Goal: Task Accomplishment & Management: Manage account settings

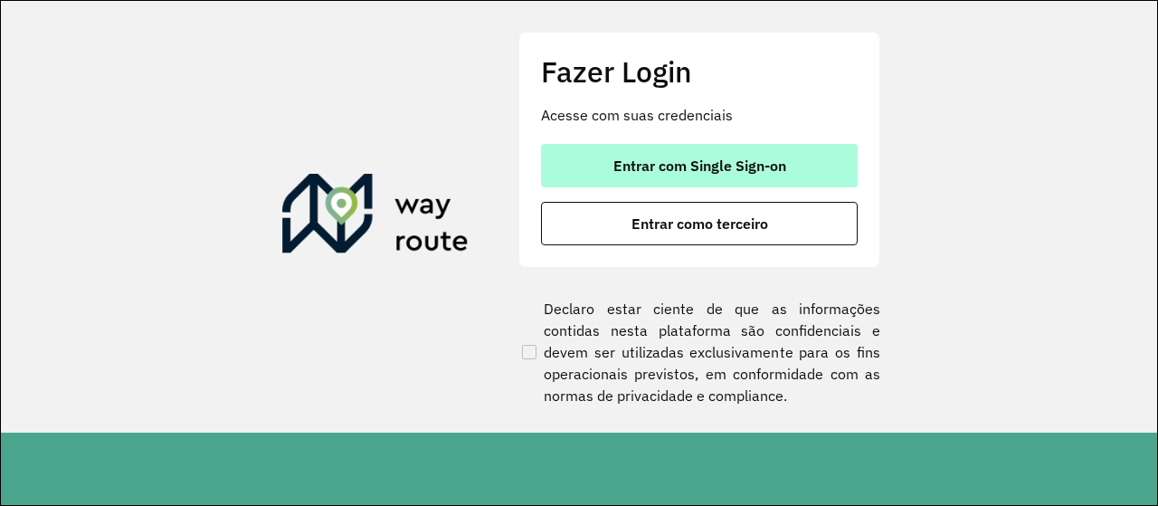
click at [722, 175] on button "Entrar com Single Sign-on" at bounding box center [699, 165] width 317 height 43
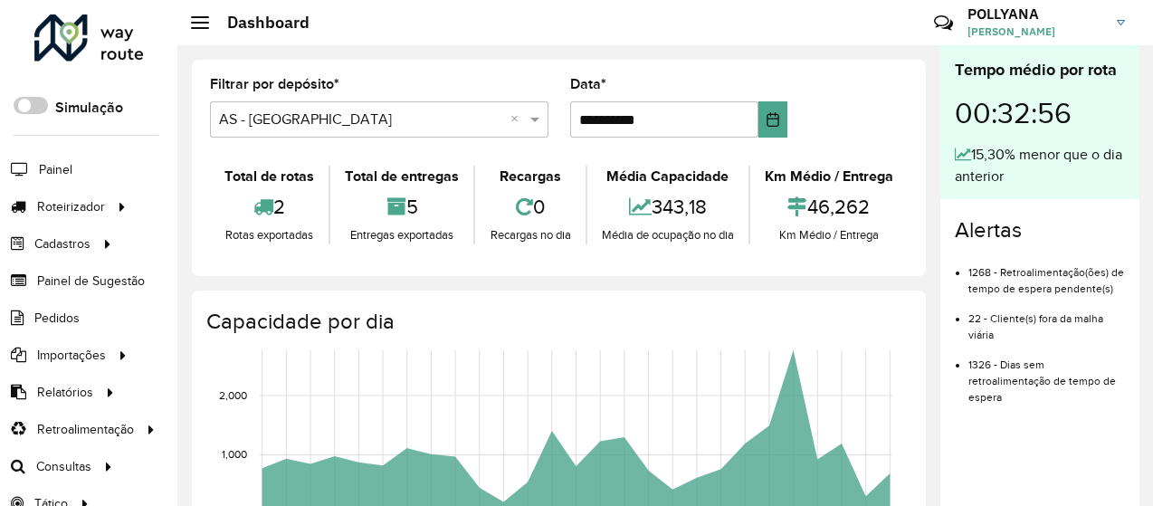
click at [1044, 32] on span "POLLYANA JHENIFFER ABREU GONCALVES" at bounding box center [1035, 32] width 136 height 16
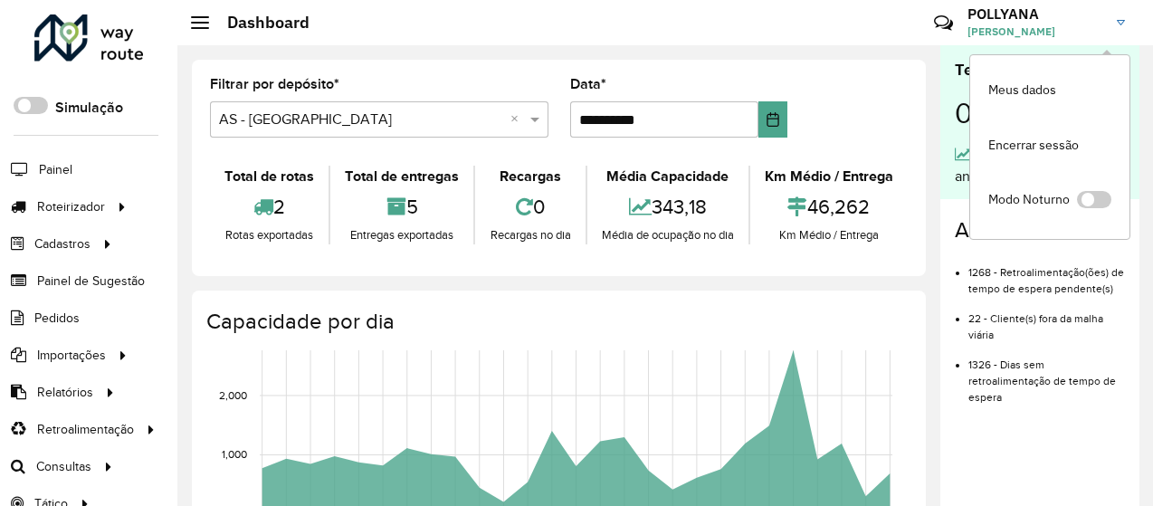
click at [1046, 31] on span "POLLYANA JHENIFFER ABREU GONCALVES" at bounding box center [1035, 32] width 136 height 16
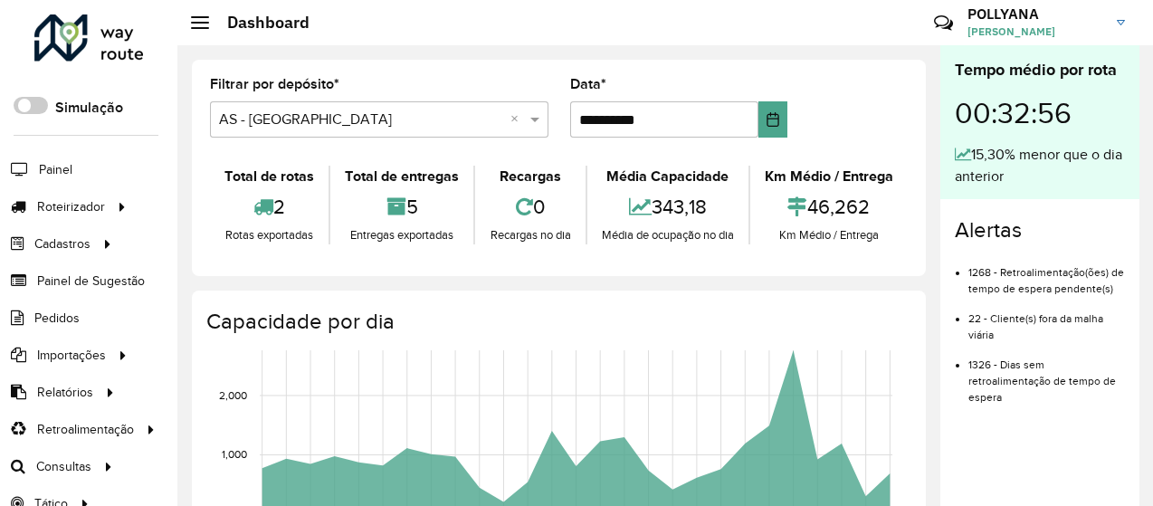
click at [1046, 30] on span "POLLYANA JHENIFFER ABREU GONCALVES" at bounding box center [1035, 32] width 136 height 16
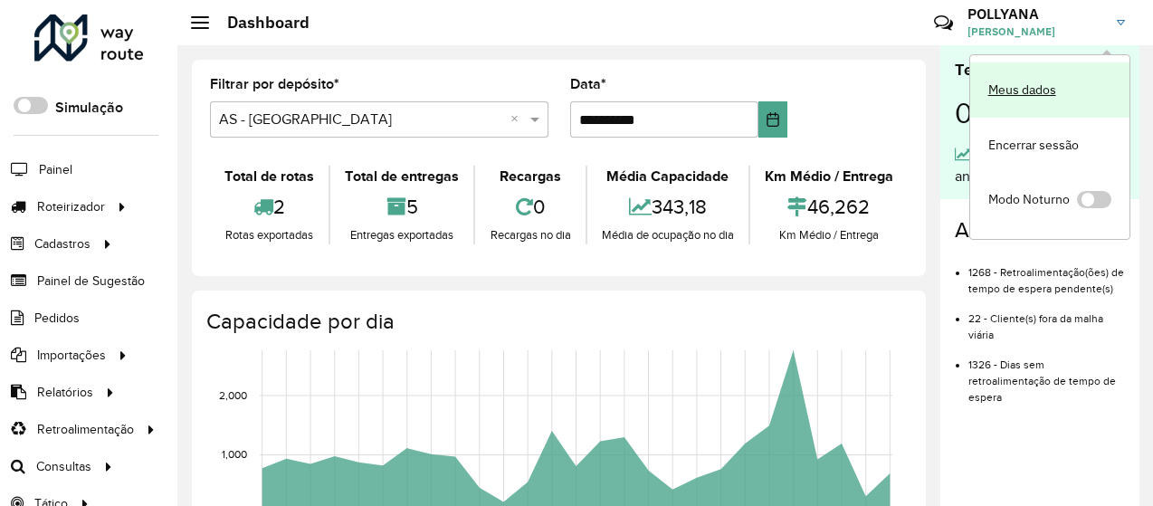
click at [1053, 75] on link "Meus dados" at bounding box center [1049, 89] width 159 height 55
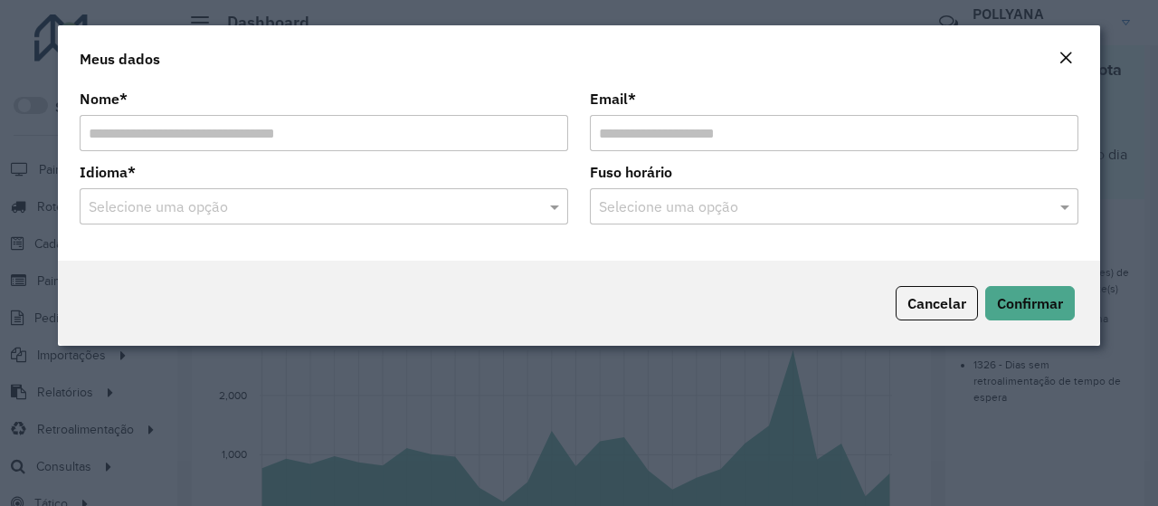
drag, startPoint x: 1068, startPoint y: 55, endPoint x: 1058, endPoint y: 59, distance: 10.6
click at [1066, 55] on em "Close" at bounding box center [1066, 58] width 14 height 14
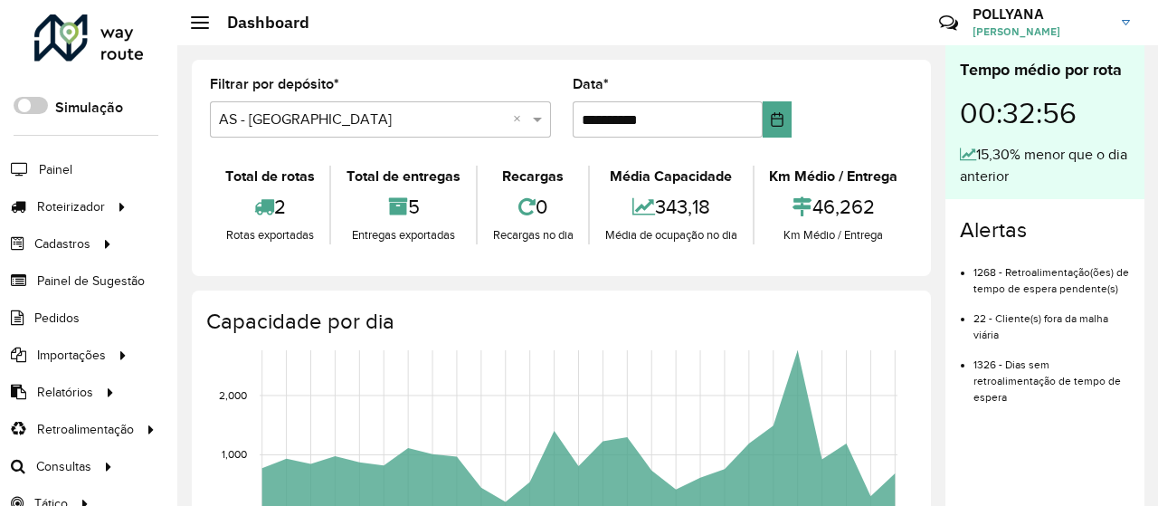
click at [1119, 24] on link "POLLYANA POLLYANA JHENIFFER ABREU GONCALVES" at bounding box center [1058, 22] width 171 height 47
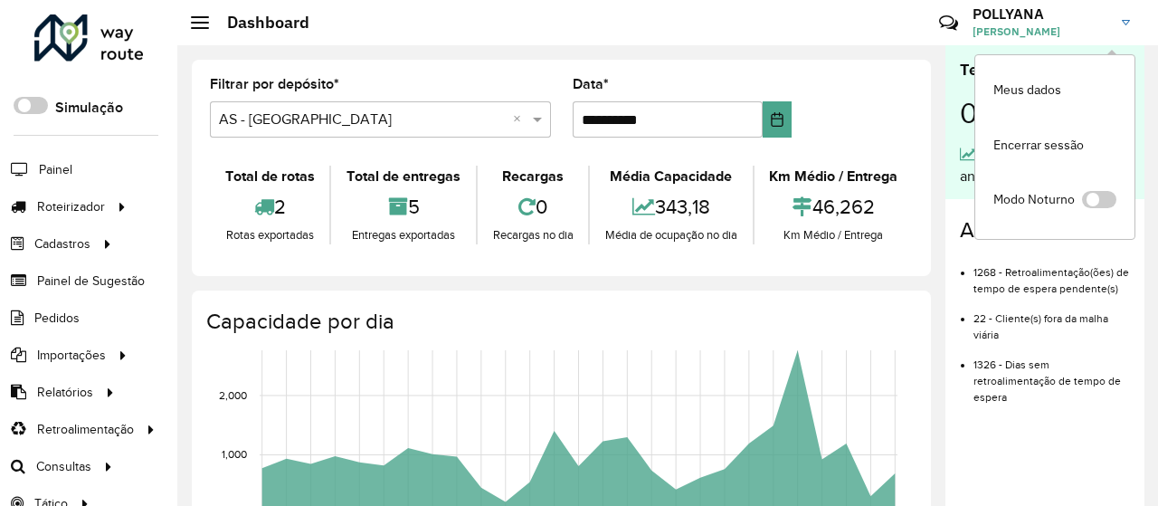
click at [1124, 23] on img at bounding box center [1126, 22] width 8 height 5
